Goal: Task Accomplishment & Management: Use online tool/utility

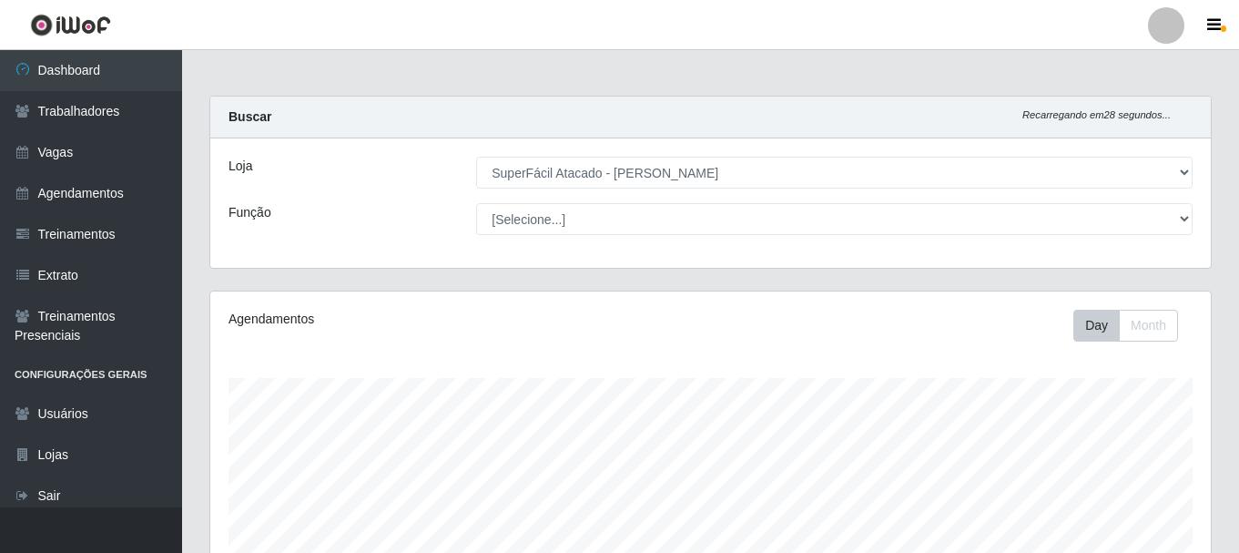
select select "399"
click at [104, 194] on link "Agendamentos" at bounding box center [91, 193] width 182 height 41
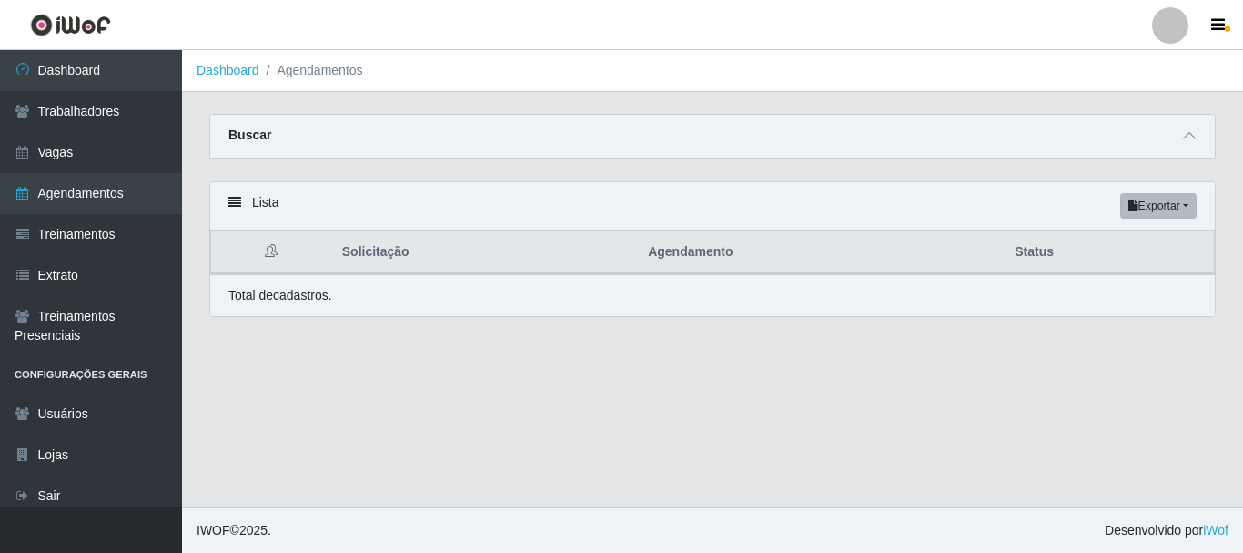
drag, startPoint x: 1192, startPoint y: 188, endPoint x: 1183, endPoint y: 212, distance: 26.2
click at [1193, 188] on div "Lista Exportar PDF Excel" at bounding box center [712, 206] width 1005 height 48
click at [1183, 212] on button "Exportar" at bounding box center [1159, 205] width 76 height 25
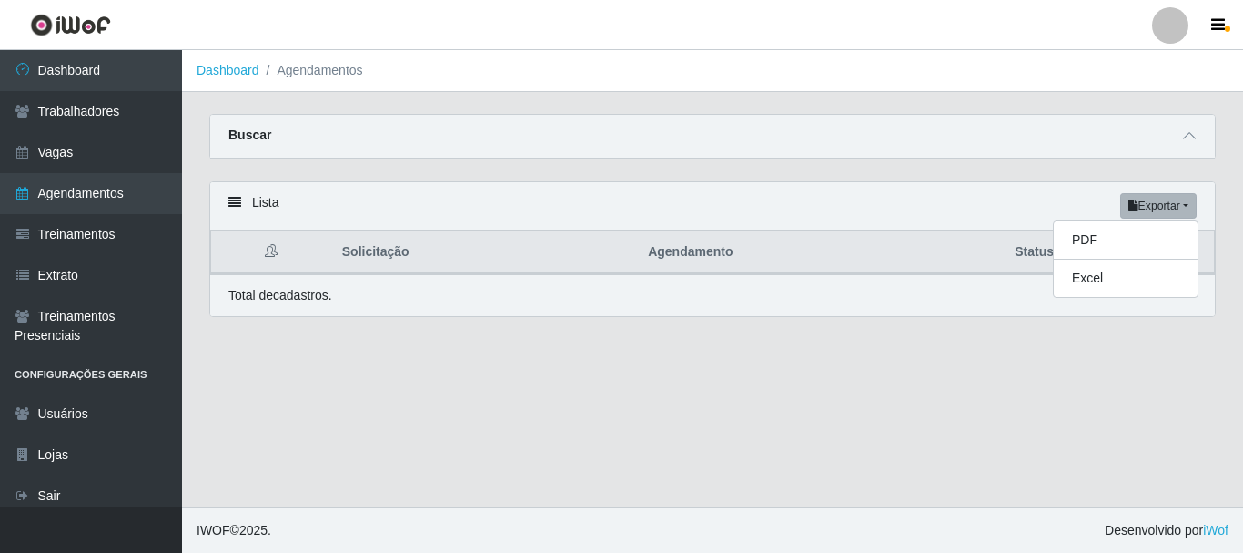
click at [550, 365] on main "Dashboard Agendamentos Carregando... Buscar Início em [GEOGRAPHIC_DATA] em Stat…" at bounding box center [712, 278] width 1061 height 457
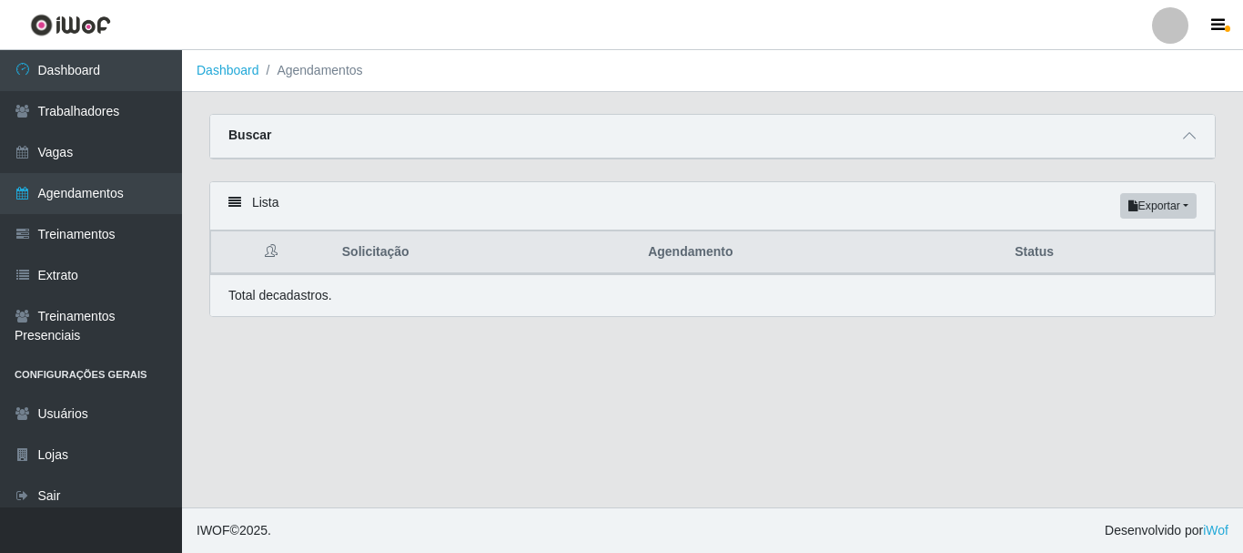
click at [232, 211] on div "Lista Exportar PDF Excel" at bounding box center [712, 206] width 1005 height 48
click at [238, 208] on icon at bounding box center [234, 202] width 13 height 13
click at [301, 146] on div "Buscar" at bounding box center [712, 137] width 1005 height 44
click at [1196, 146] on span at bounding box center [1190, 136] width 22 height 21
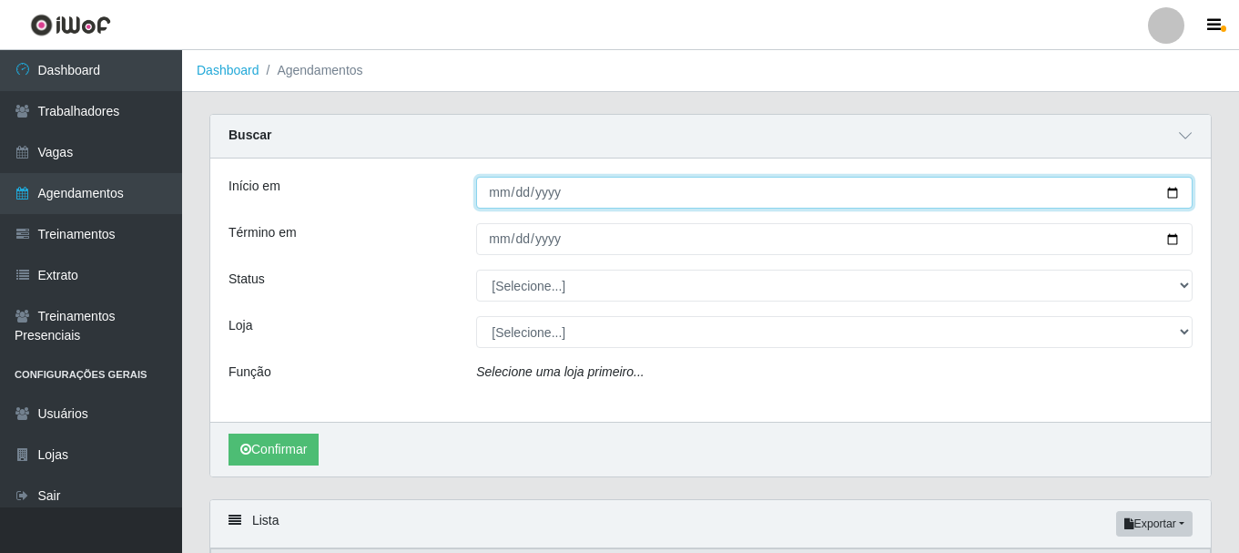
click at [707, 196] on input "Início em" at bounding box center [834, 193] width 716 height 32
click at [1171, 197] on input "Início em" at bounding box center [834, 193] width 716 height 32
type input "[DATE]"
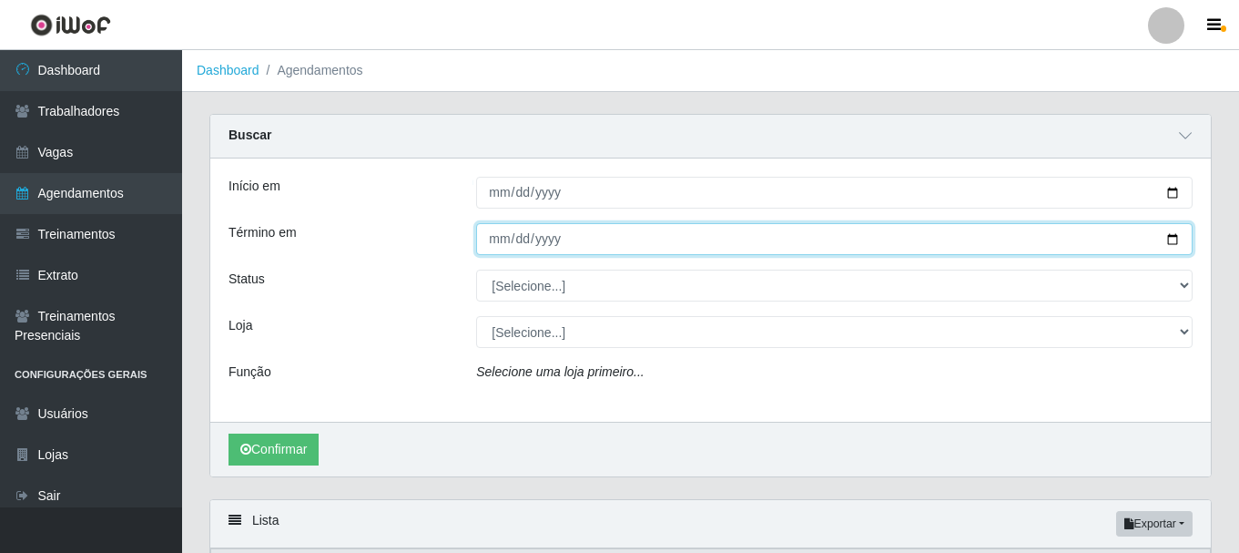
click at [1183, 243] on input "Término em" at bounding box center [834, 239] width 716 height 32
click at [1173, 237] on input "Término em" at bounding box center [834, 239] width 716 height 32
type input "[DATE]"
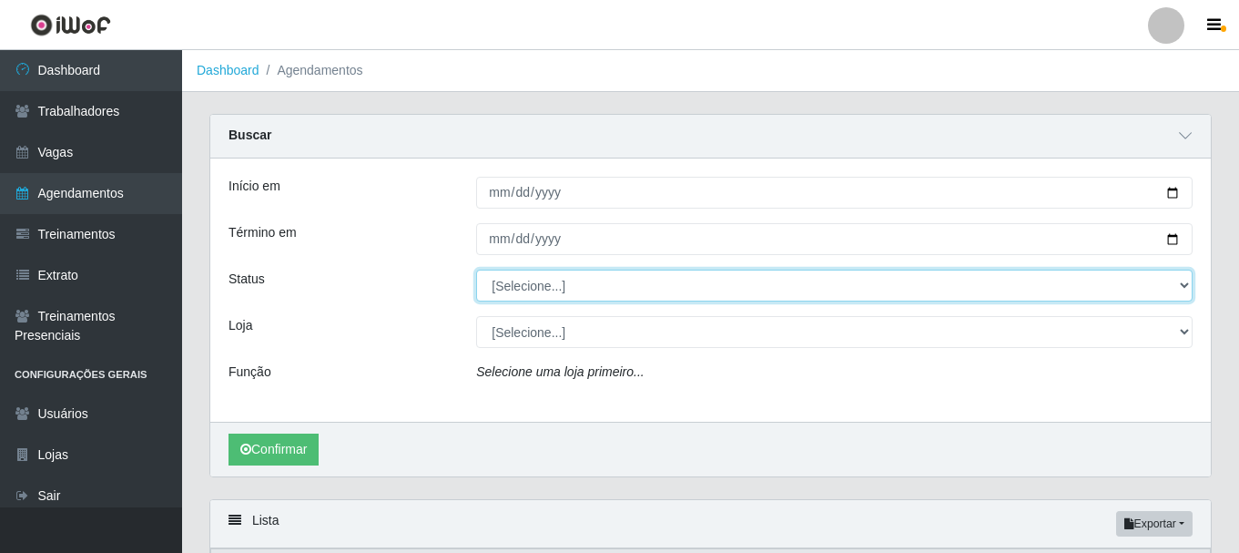
click at [746, 283] on select "[Selecione...] AGENDADO AGUARDANDO LIBERAR EM ANDAMENTO EM REVISÃO FINALIZADO C…" at bounding box center [834, 285] width 716 height 32
select select "AGENDADO"
click at [476, 270] on select "[Selecione...] AGENDADO AGUARDANDO LIBERAR EM ANDAMENTO EM REVISÃO FINALIZADO C…" at bounding box center [834, 285] width 716 height 32
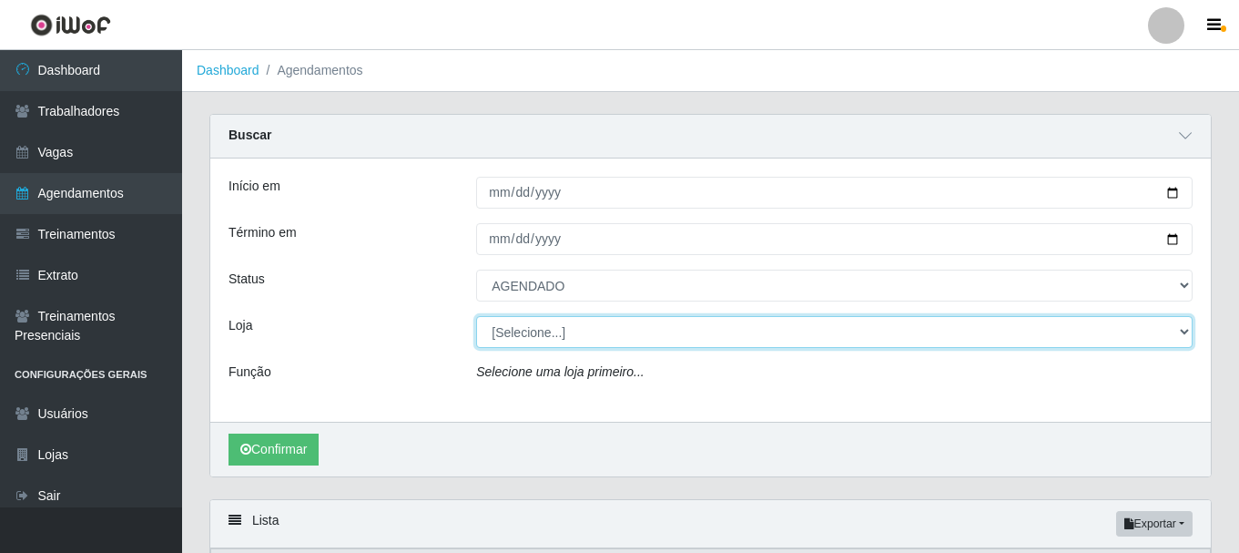
click at [541, 346] on select "[Selecione...] SuperFácil Atacado - João Pessoa" at bounding box center [834, 332] width 716 height 32
select select "399"
click at [476, 317] on select "[Selecione...] SuperFácil Atacado - João Pessoa" at bounding box center [834, 332] width 716 height 32
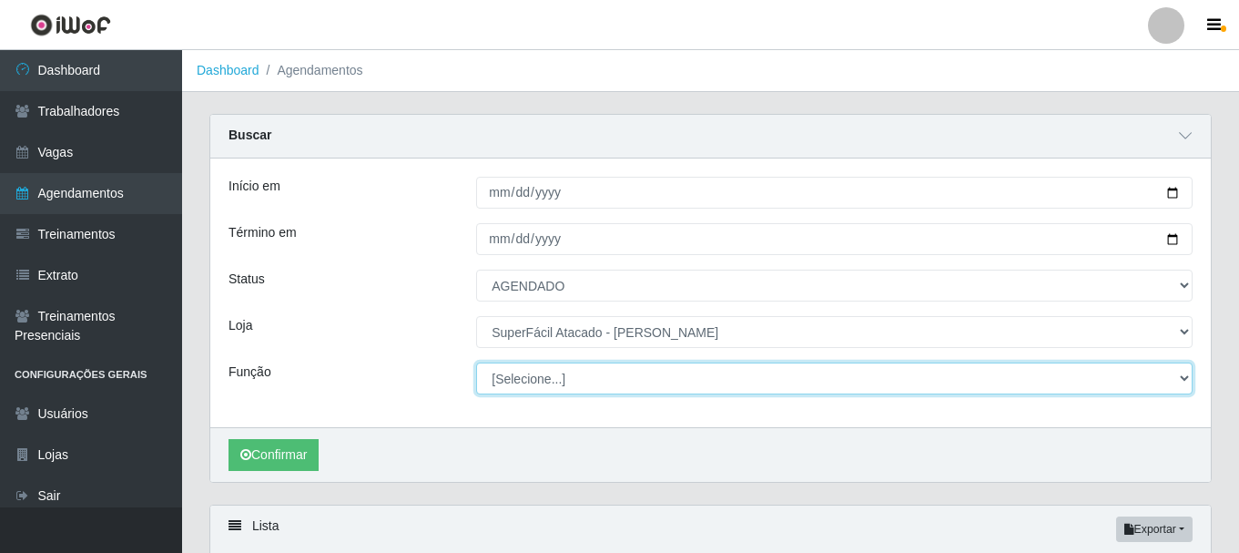
click at [546, 384] on select "[Selecione...] Embalador Embalador + Embalador ++ Operador de Caixa Operador de…" at bounding box center [834, 378] width 716 height 32
select select "72"
click at [476, 363] on select "[Selecione...] Embalador Embalador + Embalador ++ Operador de Caixa Operador de…" at bounding box center [834, 378] width 716 height 32
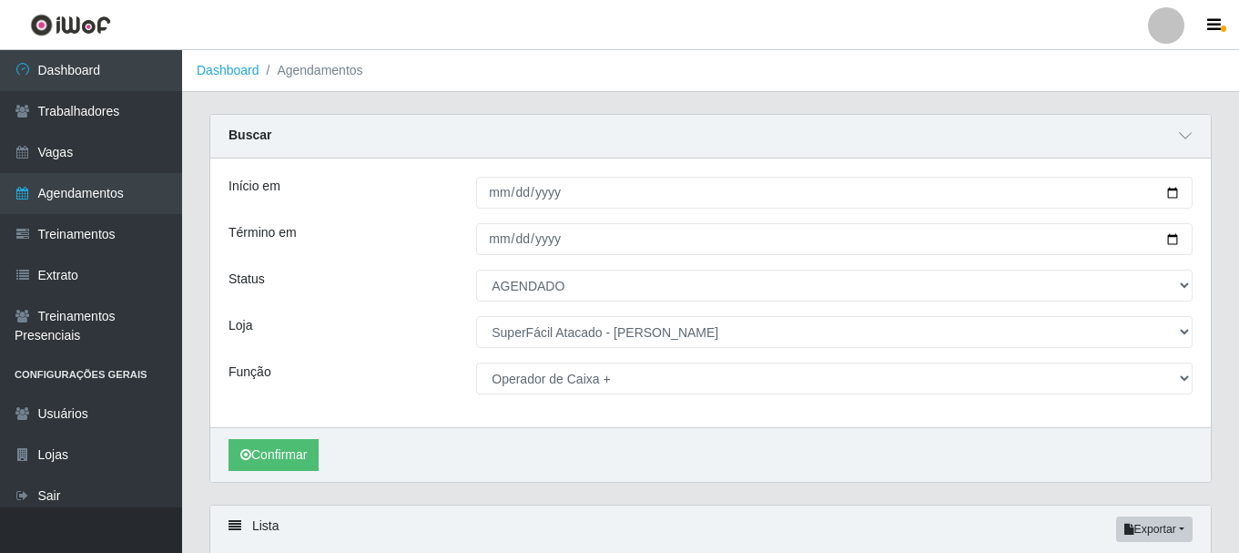
click at [296, 430] on div "Confirmar" at bounding box center [710, 454] width 1000 height 55
click at [299, 462] on button "Confirmar" at bounding box center [273, 455] width 90 height 32
click at [288, 465] on button "Confirmar" at bounding box center [273, 455] width 90 height 32
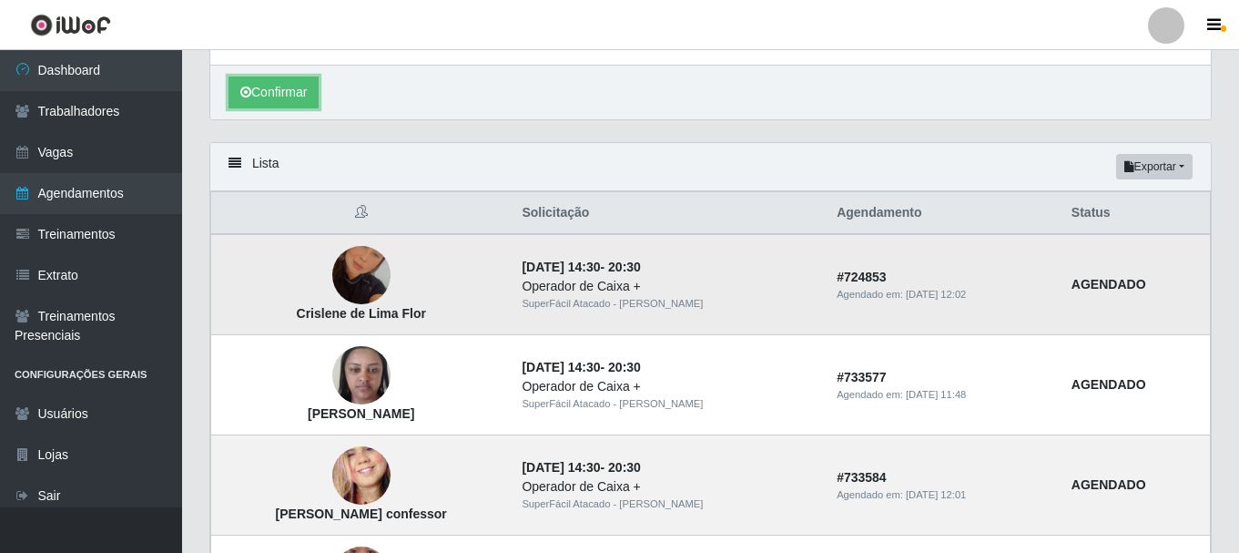
scroll to position [364, 0]
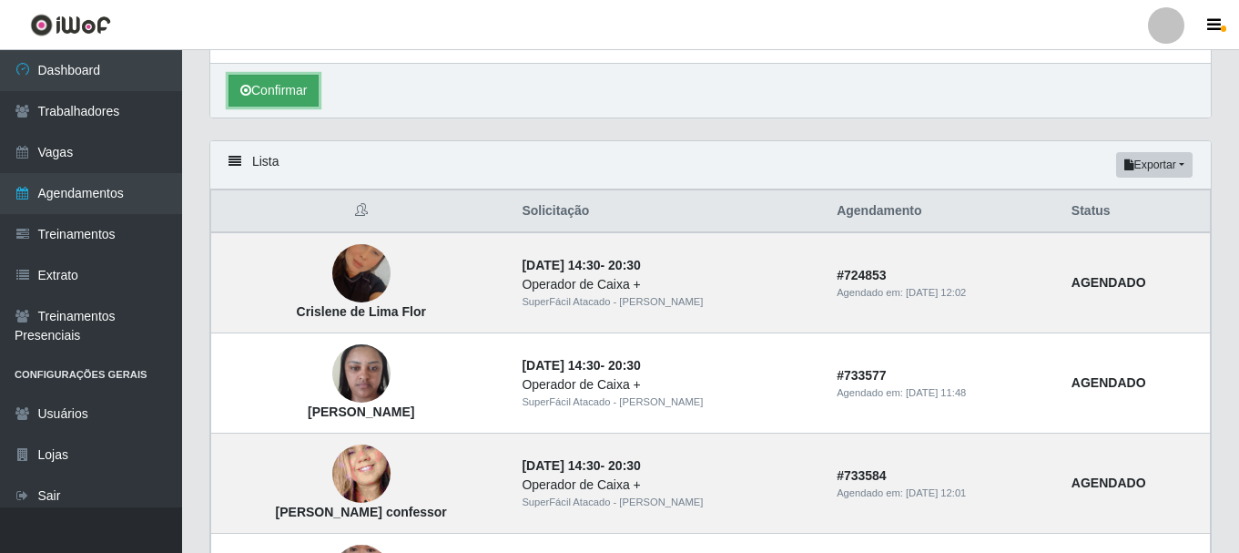
click at [256, 88] on button "Confirmar" at bounding box center [273, 91] width 90 height 32
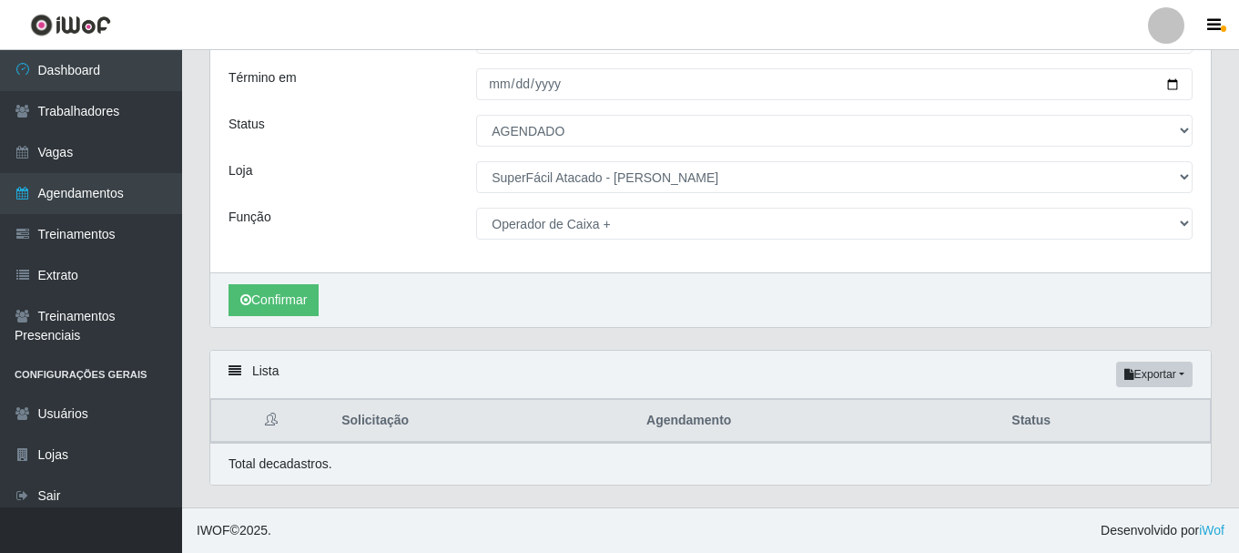
click at [256, 89] on div "Término em" at bounding box center [339, 84] width 248 height 32
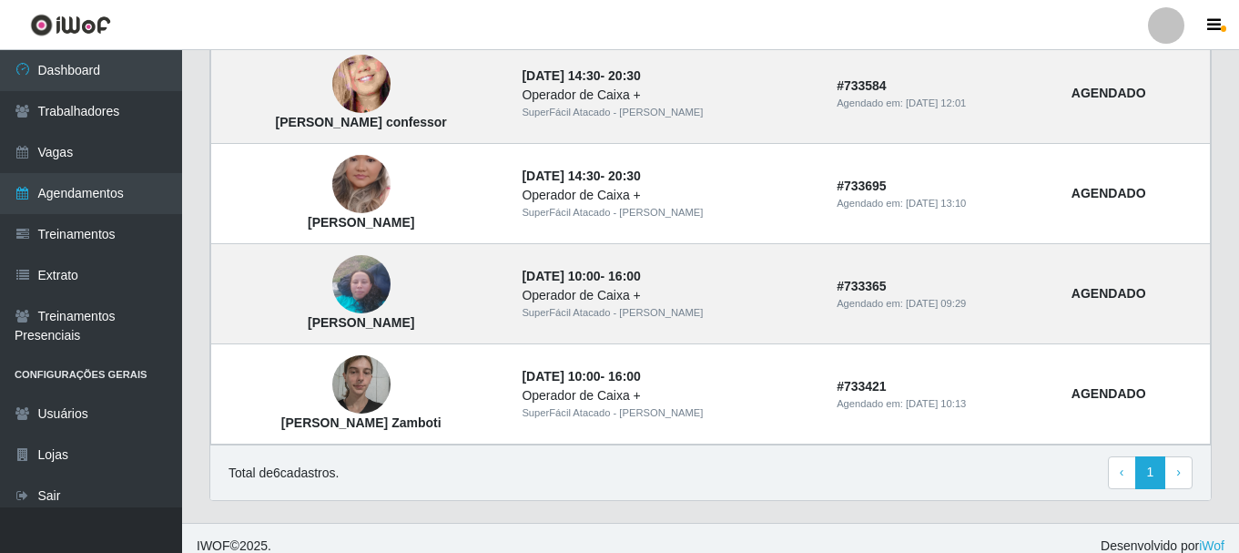
scroll to position [770, 0]
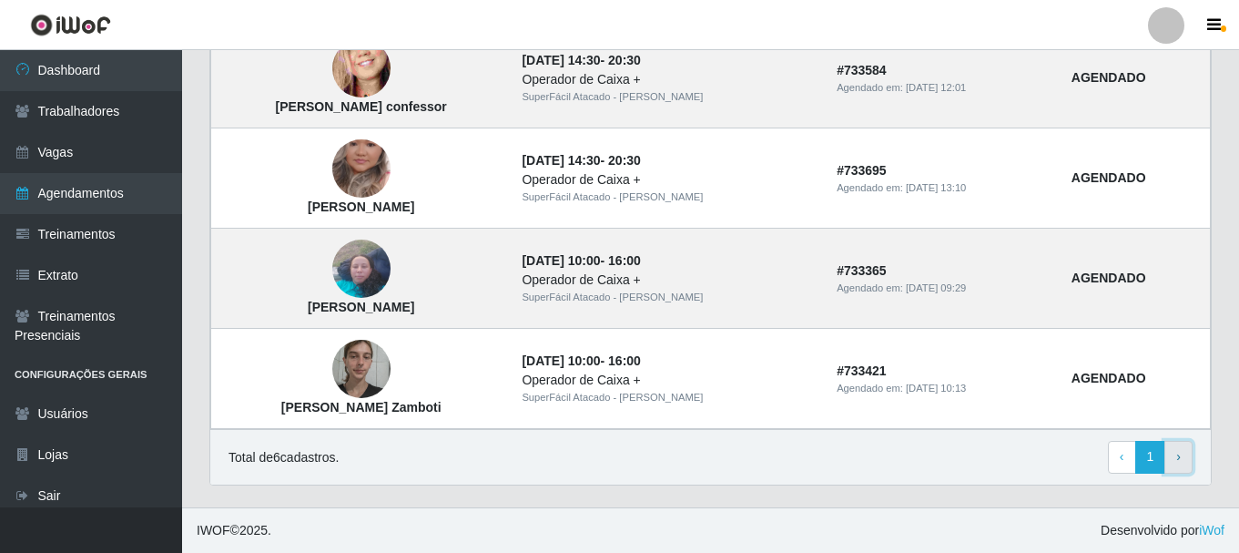
click at [1176, 450] on span "›" at bounding box center [1178, 456] width 5 height 15
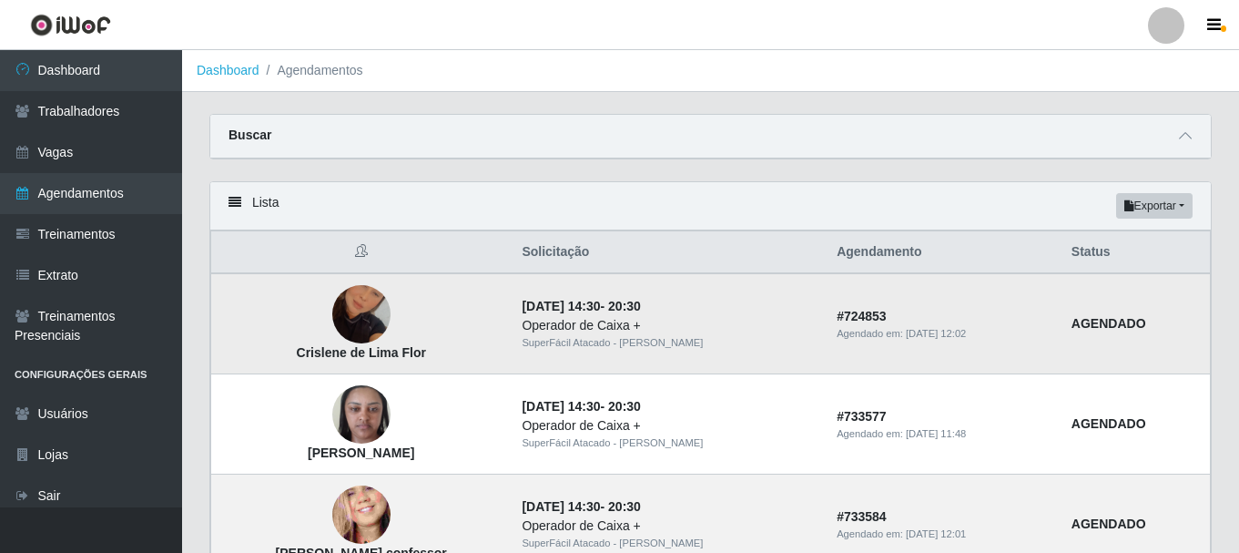
click at [942, 331] on time "[DATE] 12:02" at bounding box center [936, 333] width 60 height 11
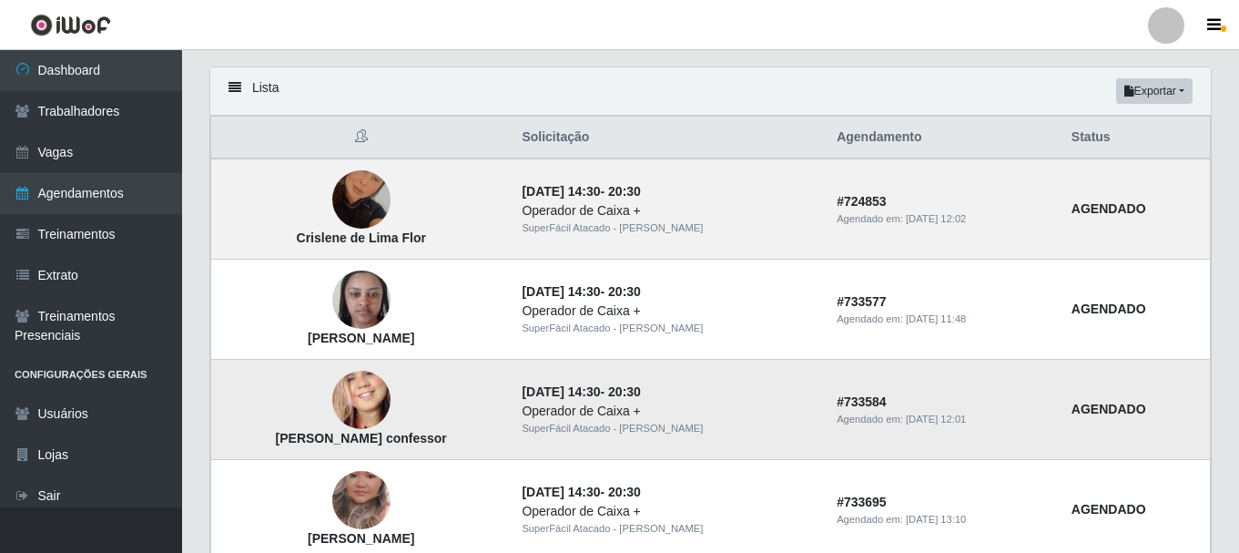
scroll to position [83, 0]
